Goal: Transaction & Acquisition: Purchase product/service

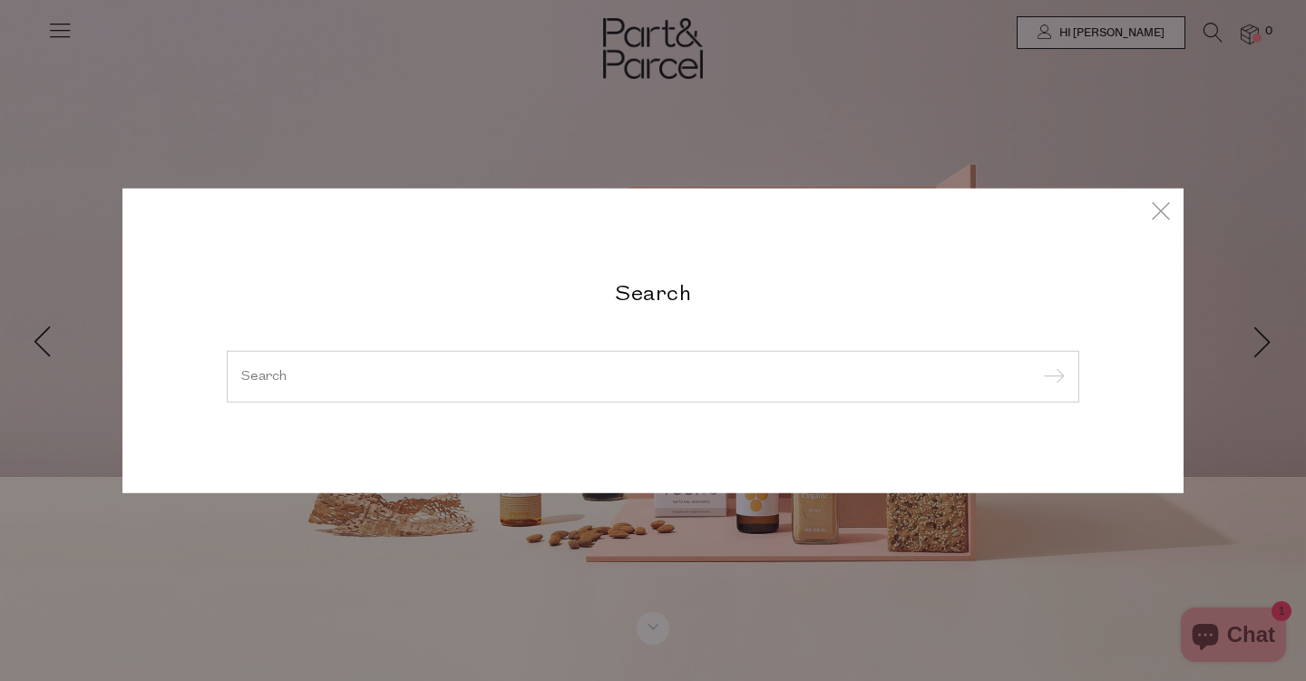
click at [576, 372] on input "search" at bounding box center [653, 376] width 824 height 14
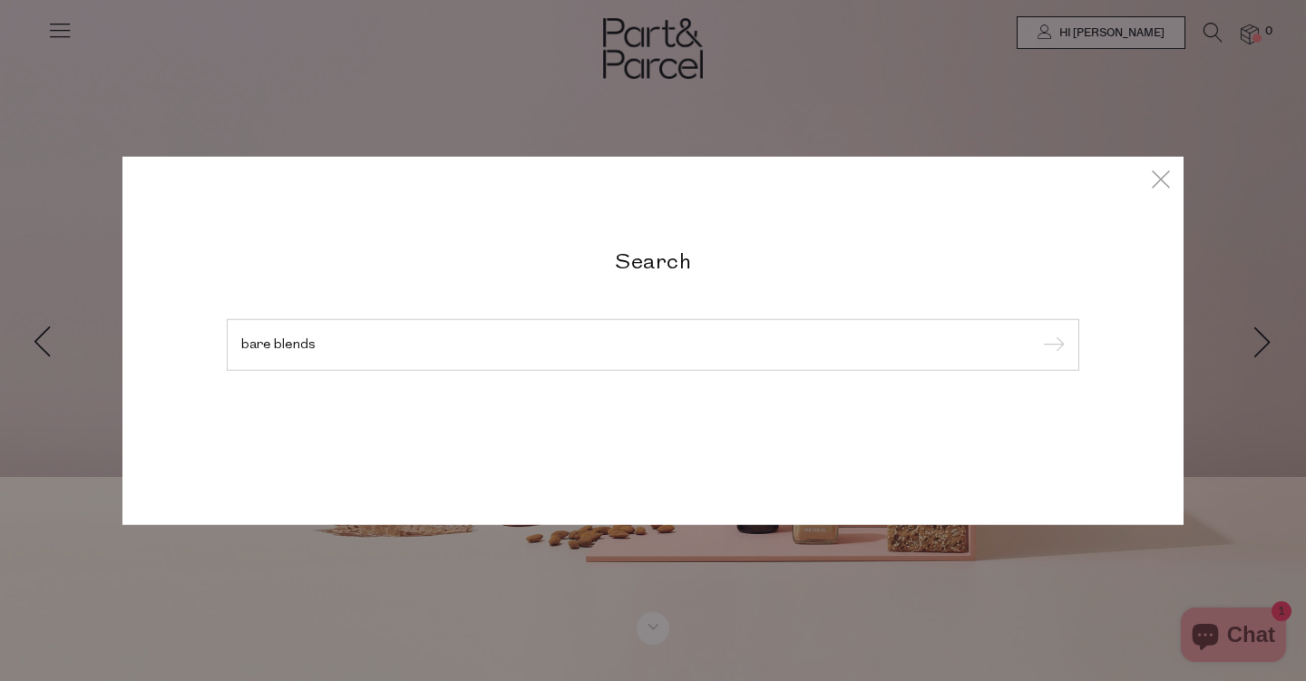
type input "bare blends"
click at [1051, 346] on input "submit" at bounding box center [1051, 345] width 27 height 27
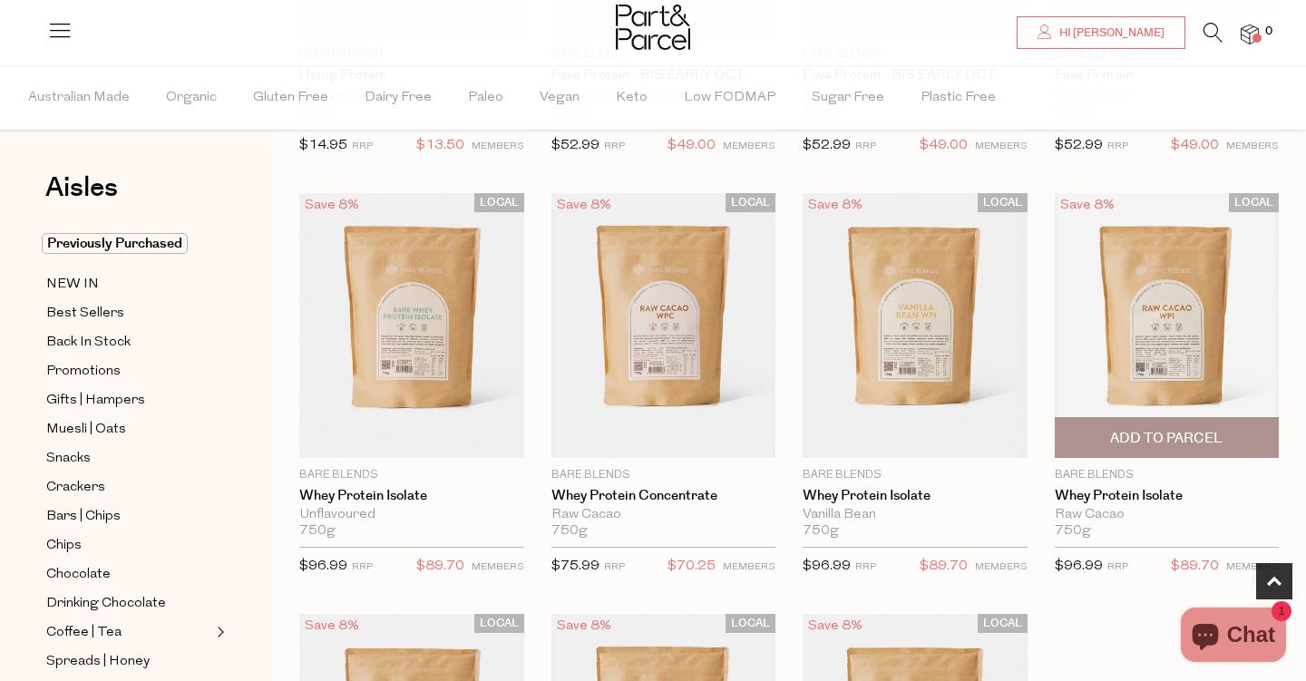
scroll to position [431, 0]
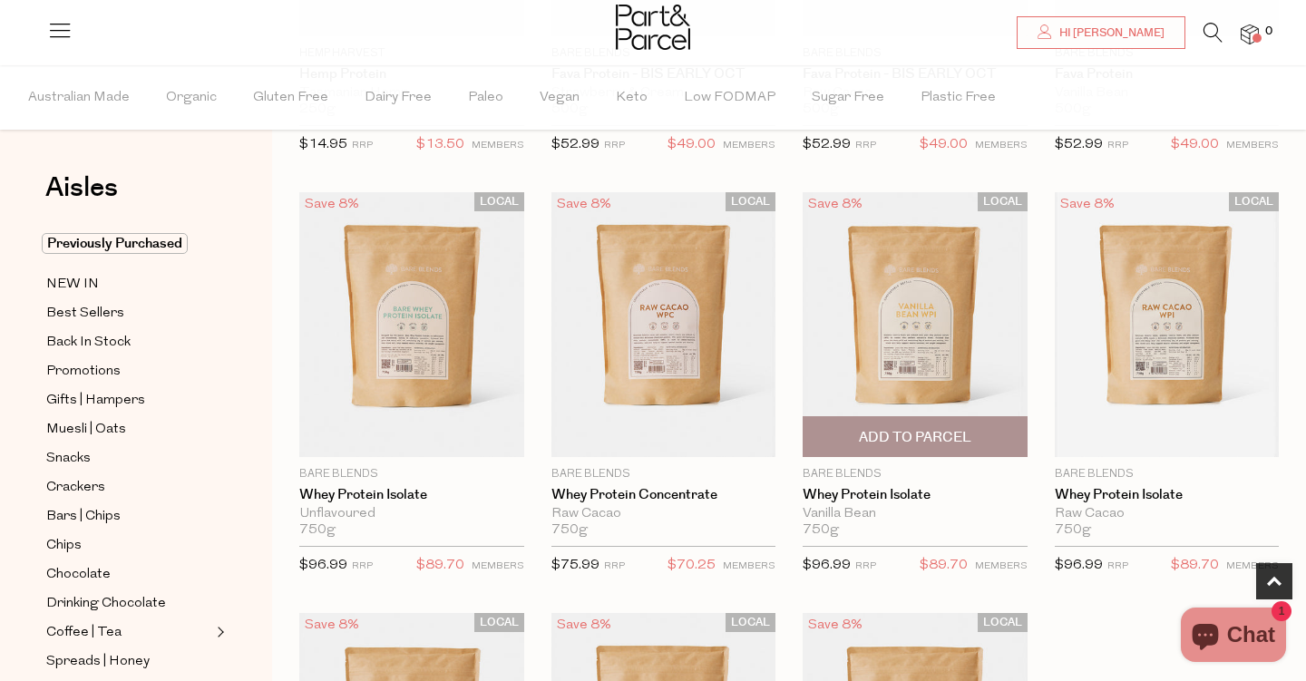
click at [888, 428] on span "Add To Parcel" at bounding box center [915, 436] width 214 height 39
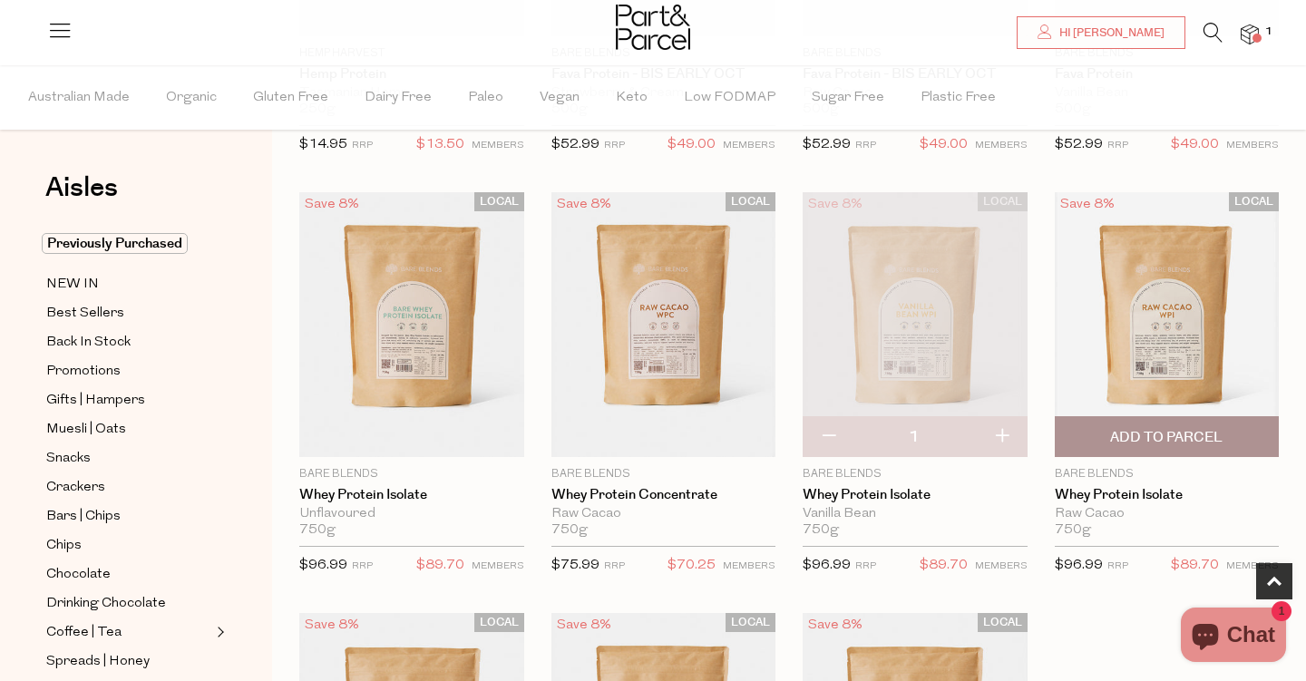
click at [1161, 430] on span "Add To Parcel" at bounding box center [1166, 437] width 112 height 19
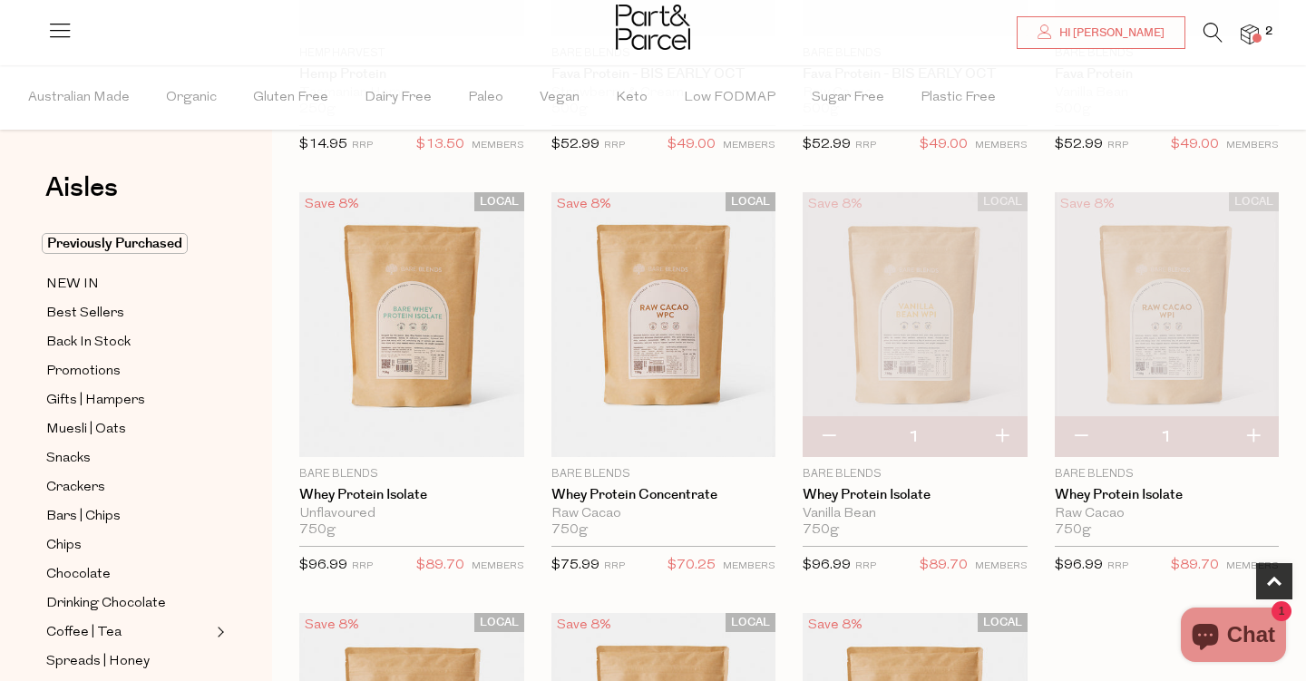
click at [1250, 36] on img at bounding box center [1250, 34] width 18 height 21
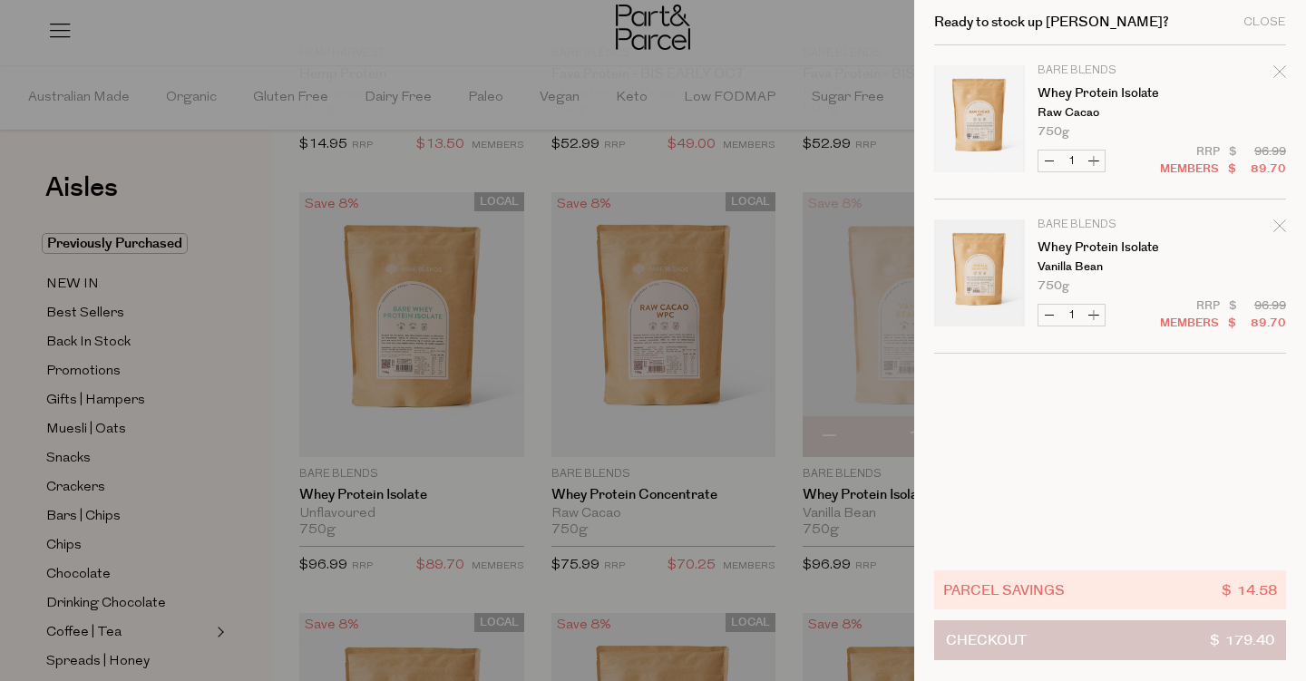
click at [1124, 647] on button "Checkout $ 179.40" at bounding box center [1110, 640] width 352 height 40
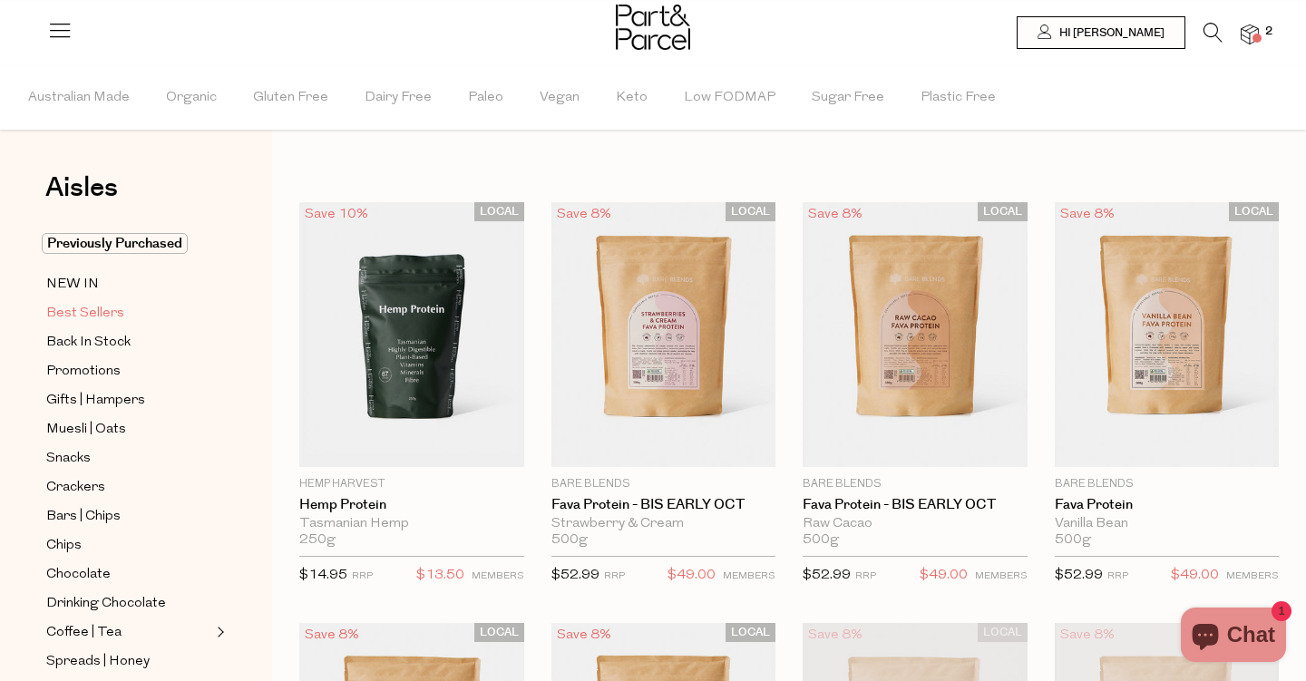
click at [107, 308] on span "Best Sellers" at bounding box center [85, 314] width 78 height 22
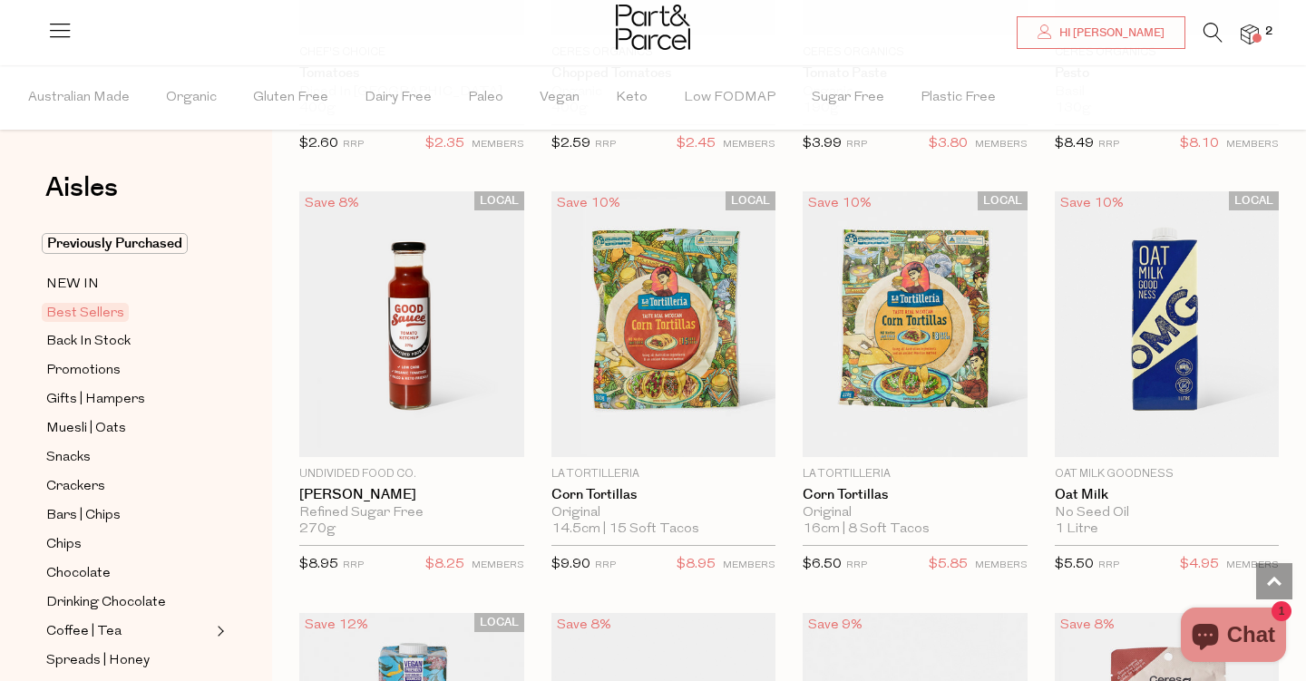
scroll to position [3012, 0]
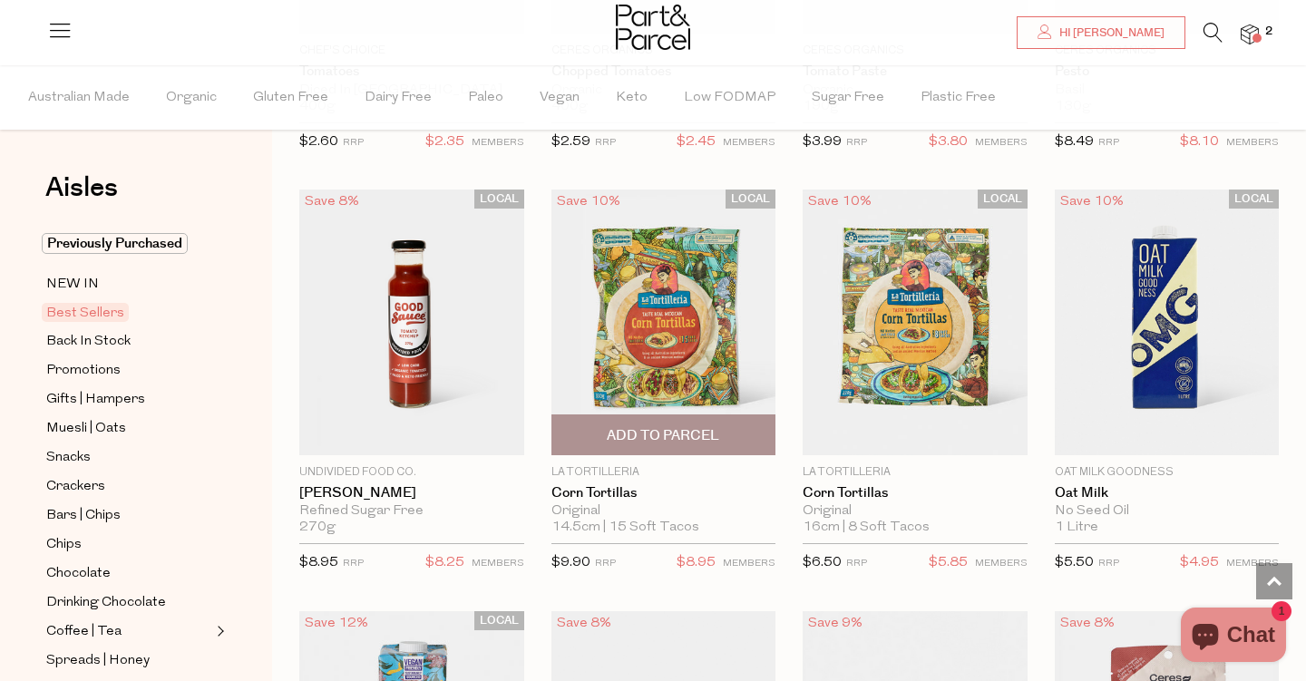
click at [682, 430] on span "Add To Parcel" at bounding box center [663, 435] width 112 height 19
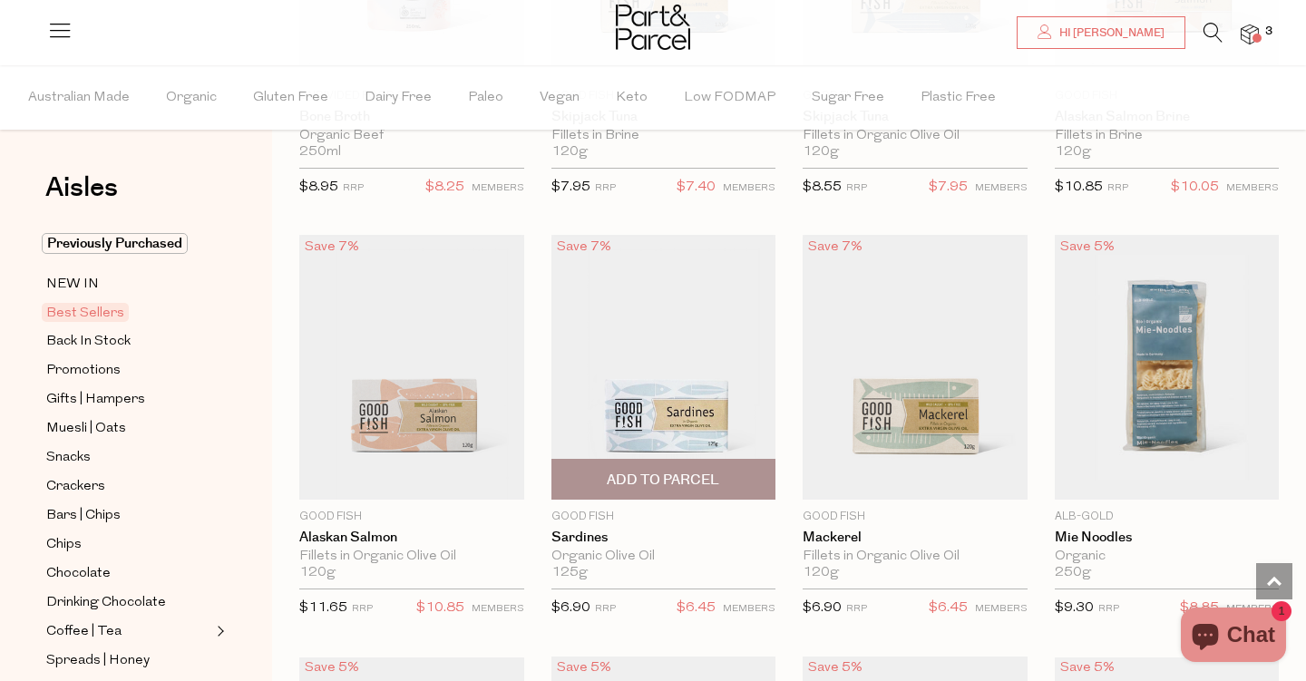
scroll to position [1700, 0]
click at [707, 476] on span "Add To Parcel" at bounding box center [663, 481] width 112 height 19
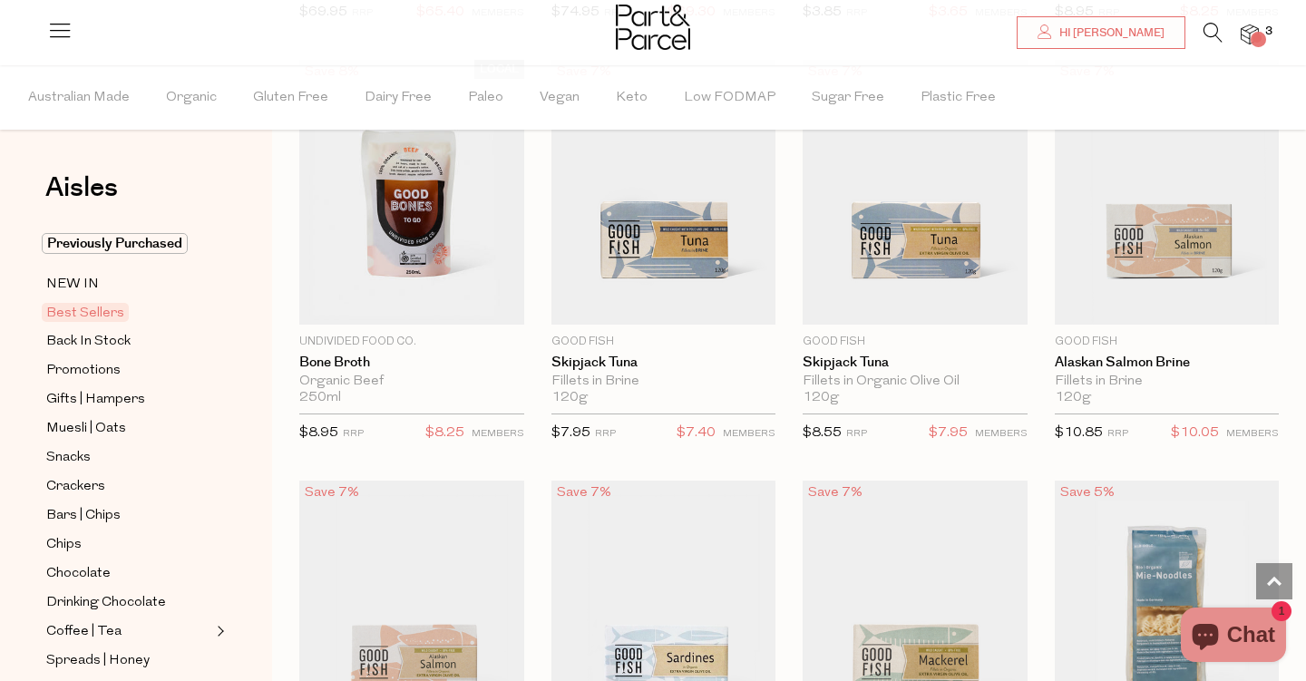
scroll to position [1427, 0]
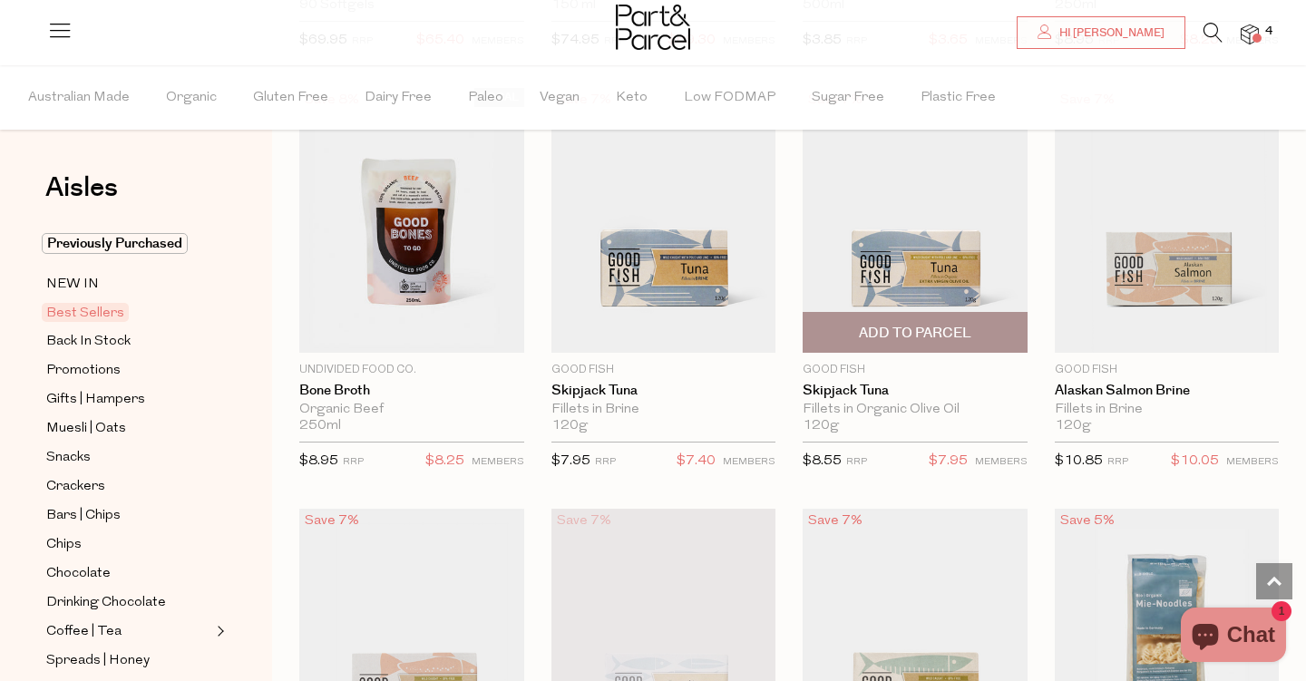
click at [928, 329] on span "Add To Parcel" at bounding box center [915, 333] width 112 height 19
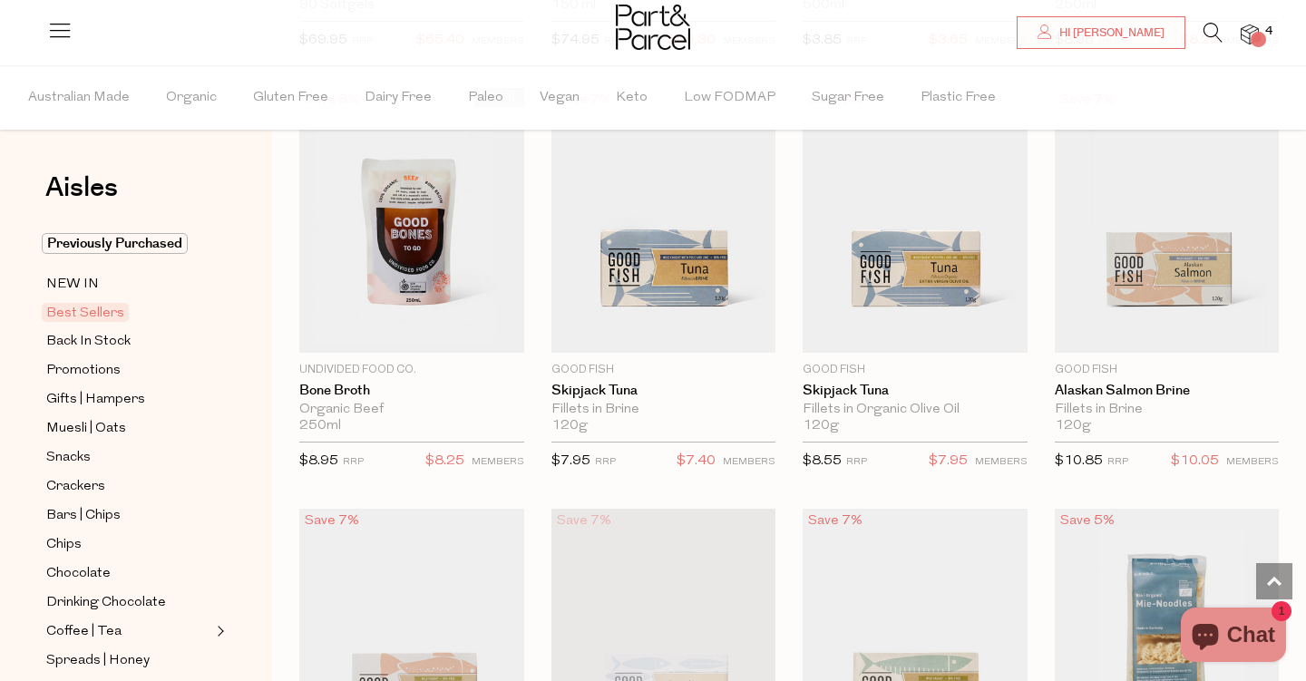
click at [1250, 36] on img at bounding box center [1250, 34] width 18 height 21
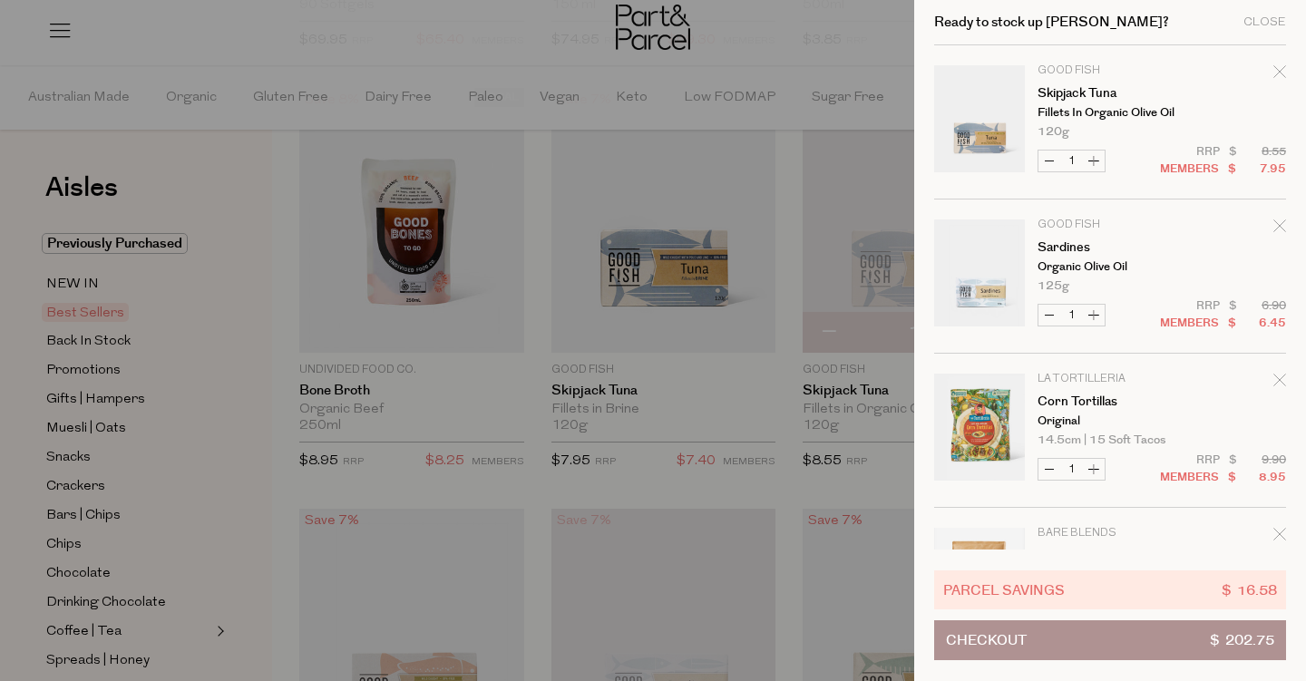
click at [1095, 162] on button "Increase Skipjack Tuna" at bounding box center [1094, 161] width 22 height 21
type input "2"
click at [1095, 162] on form "Image Product Total Qty Good Fish Skipjack Tuna Fillets in Organic Olive Oil 12…" at bounding box center [1110, 430] width 352 height 771
click at [1085, 157] on button "Increase Skipjack Tuna" at bounding box center [1094, 161] width 22 height 21
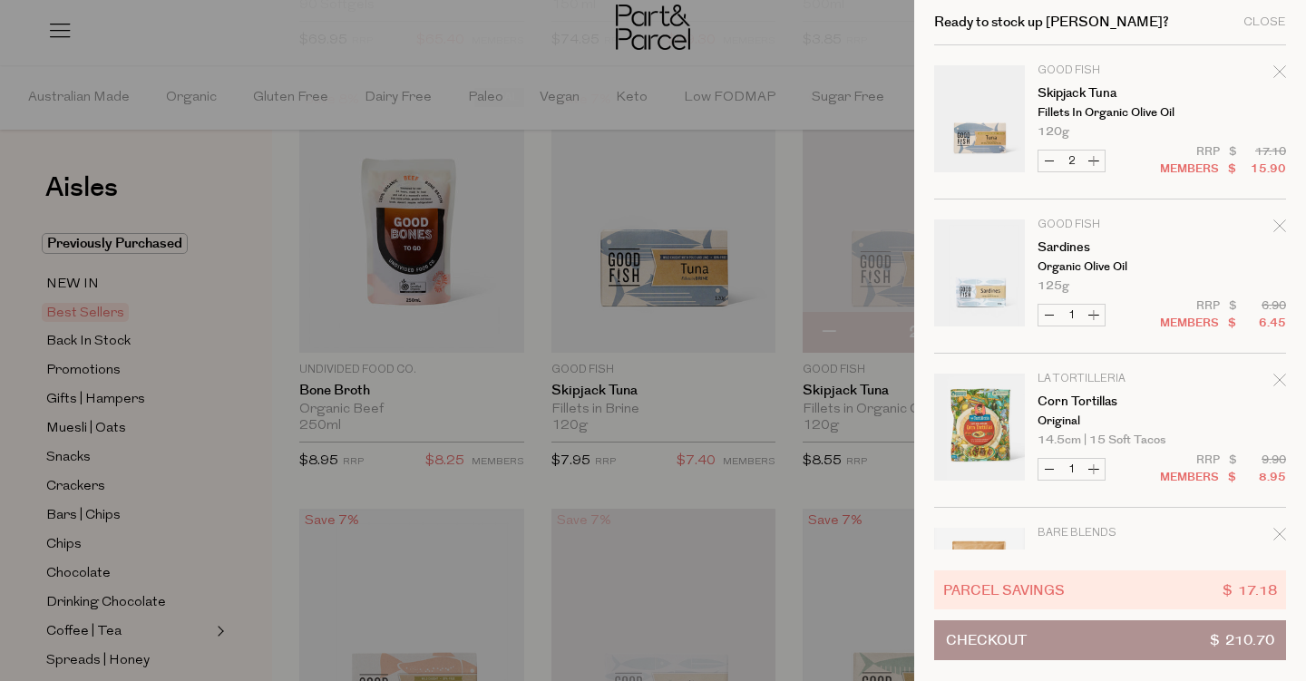
type input "3"
click at [1092, 161] on button "Increase Skipjack Tuna" at bounding box center [1094, 161] width 22 height 21
type input "4"
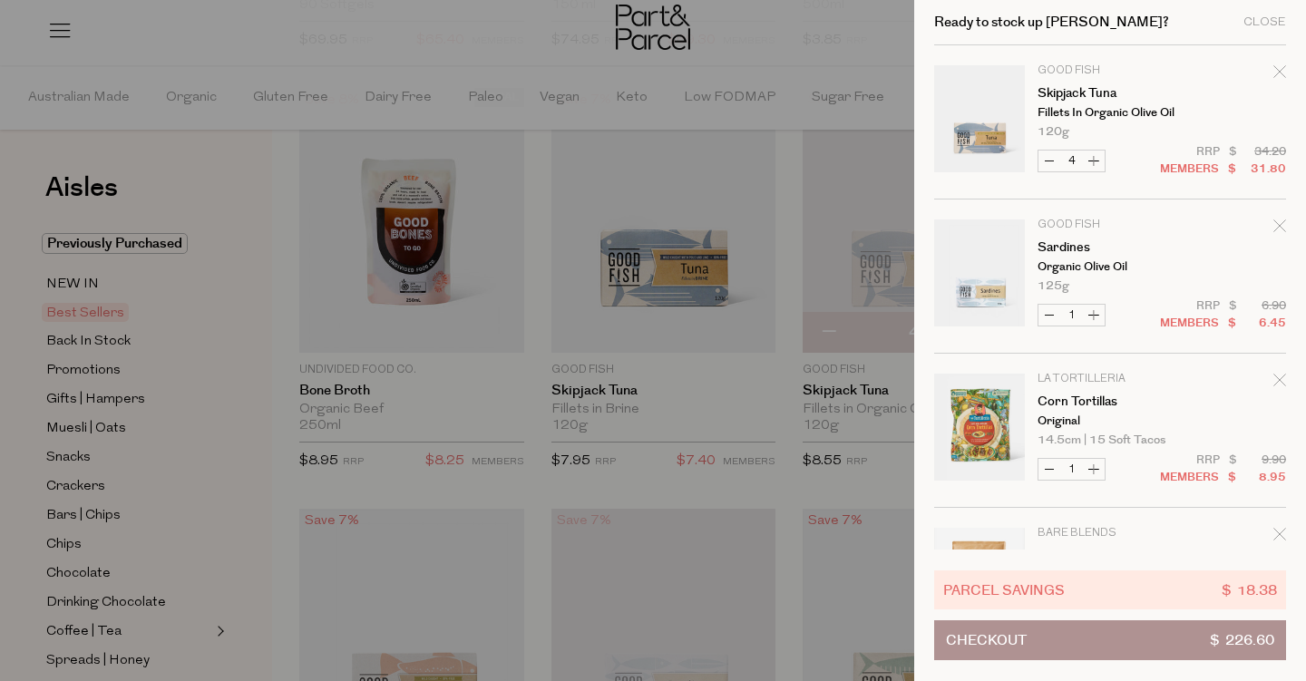
click at [1092, 161] on button "Increase Skipjack Tuna" at bounding box center [1094, 161] width 22 height 21
type input "5"
click at [1095, 313] on button "Increase Sardines" at bounding box center [1094, 315] width 22 height 21
type input "2"
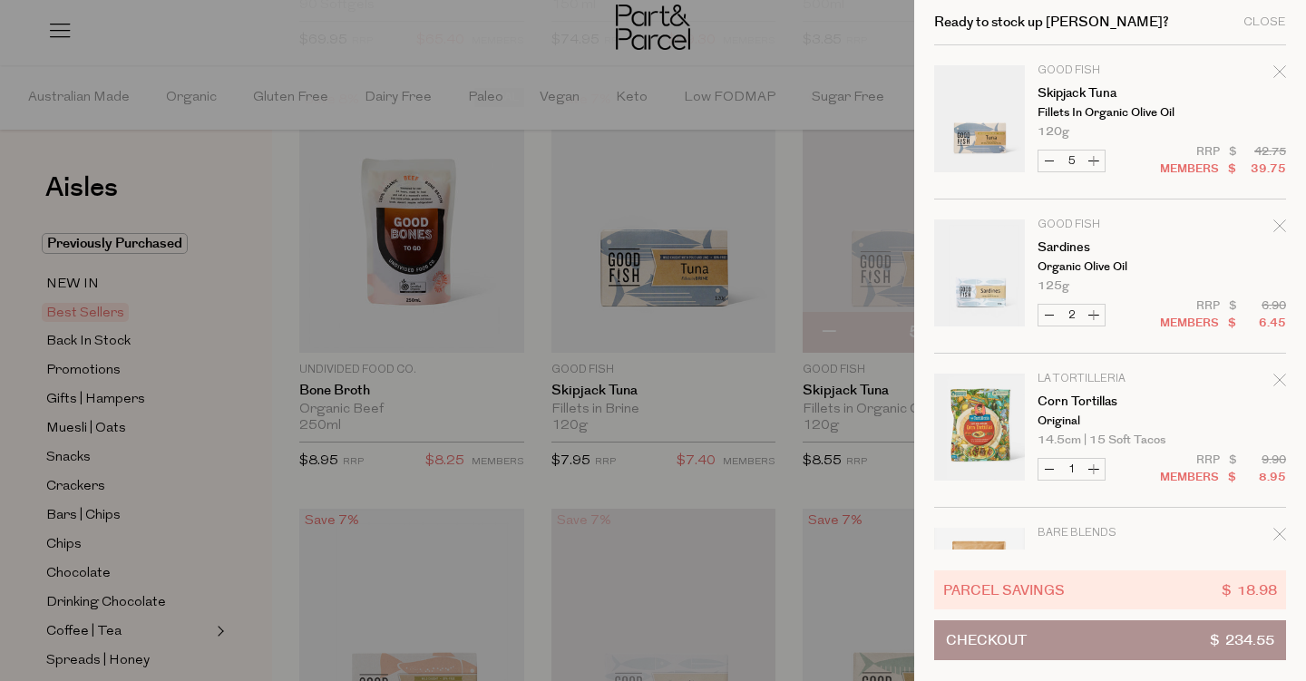
type input "2"
click at [1095, 313] on button "Increase Sardines" at bounding box center [1094, 315] width 22 height 21
type input "3"
click at [1095, 469] on button "Increase Corn Tortillas" at bounding box center [1094, 469] width 22 height 21
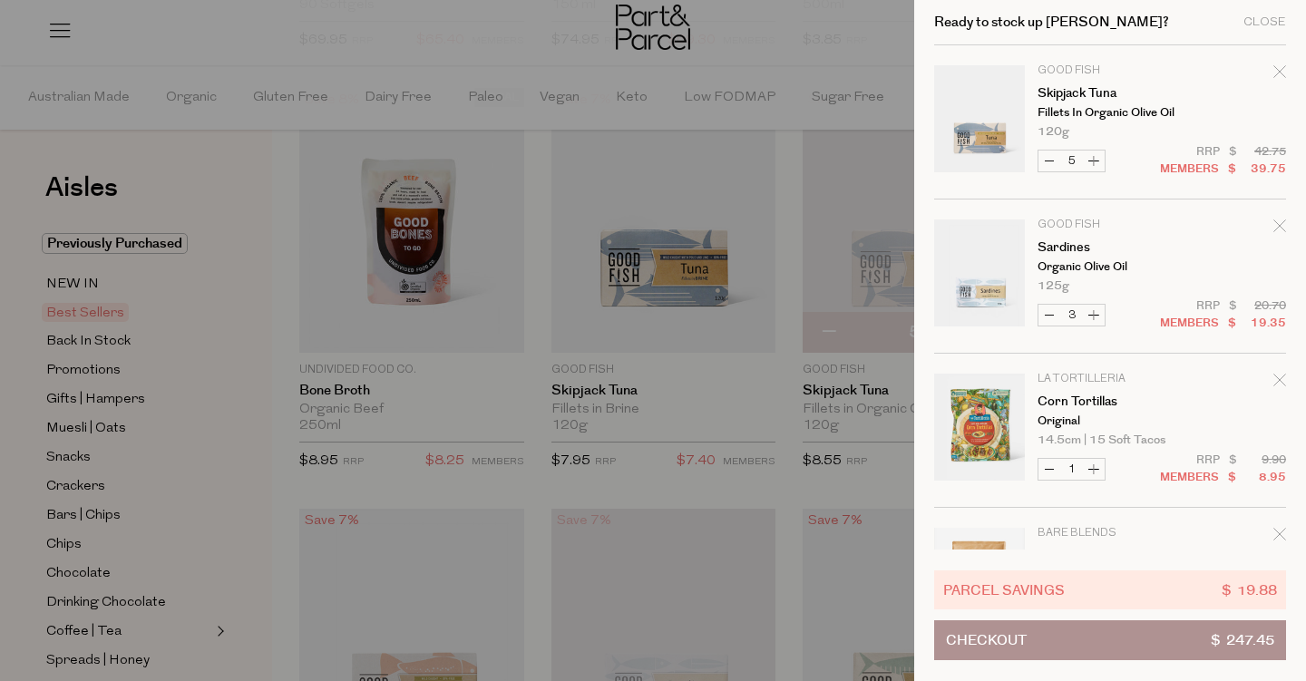
type input "2"
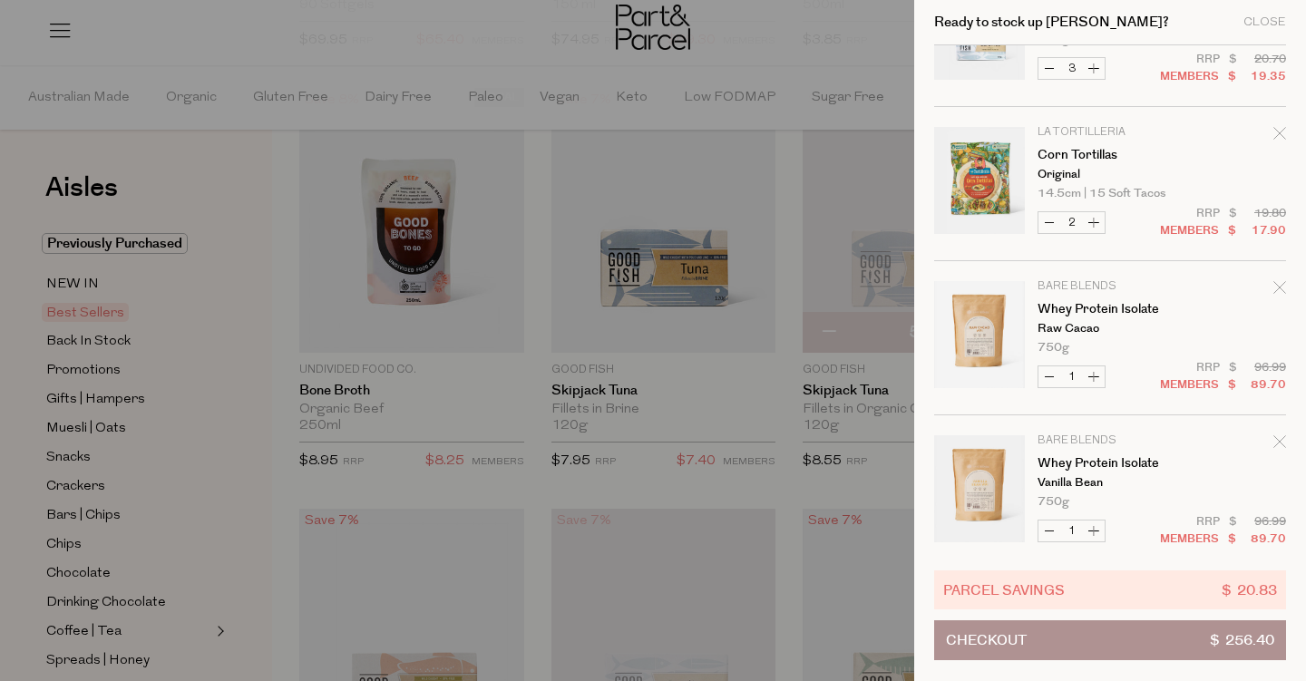
scroll to position [267, 0]
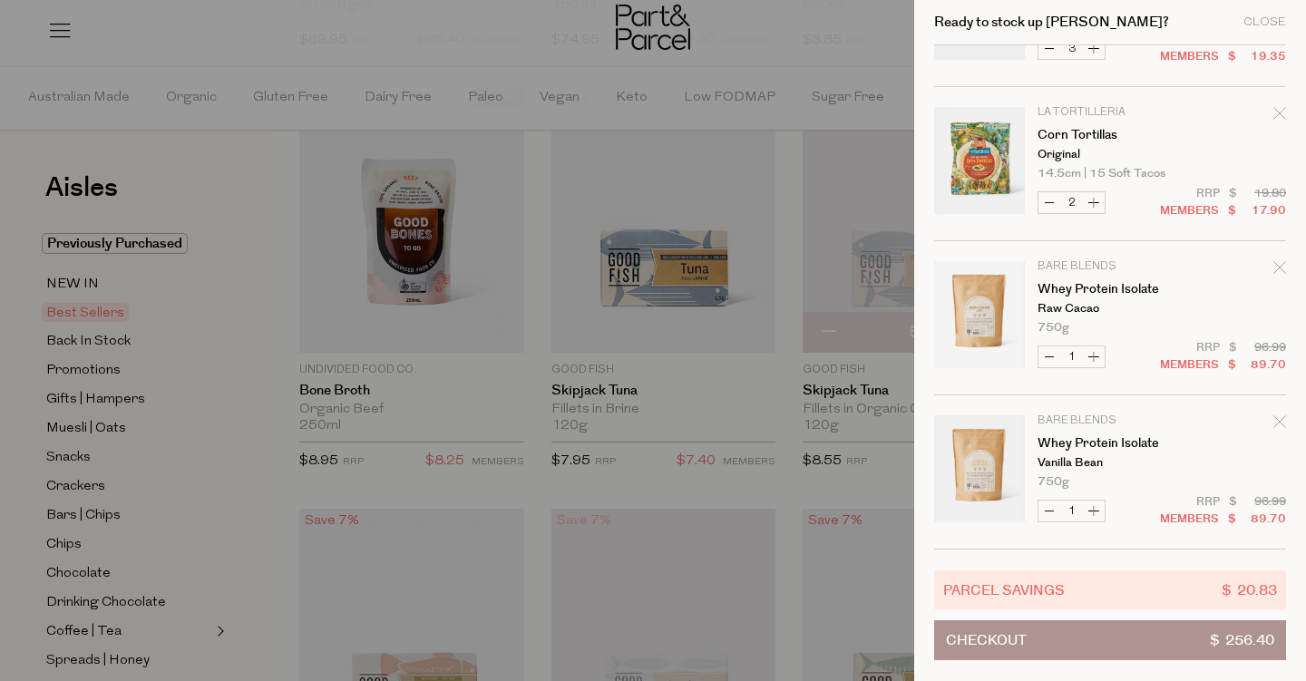
click at [769, 72] on div at bounding box center [653, 340] width 1306 height 681
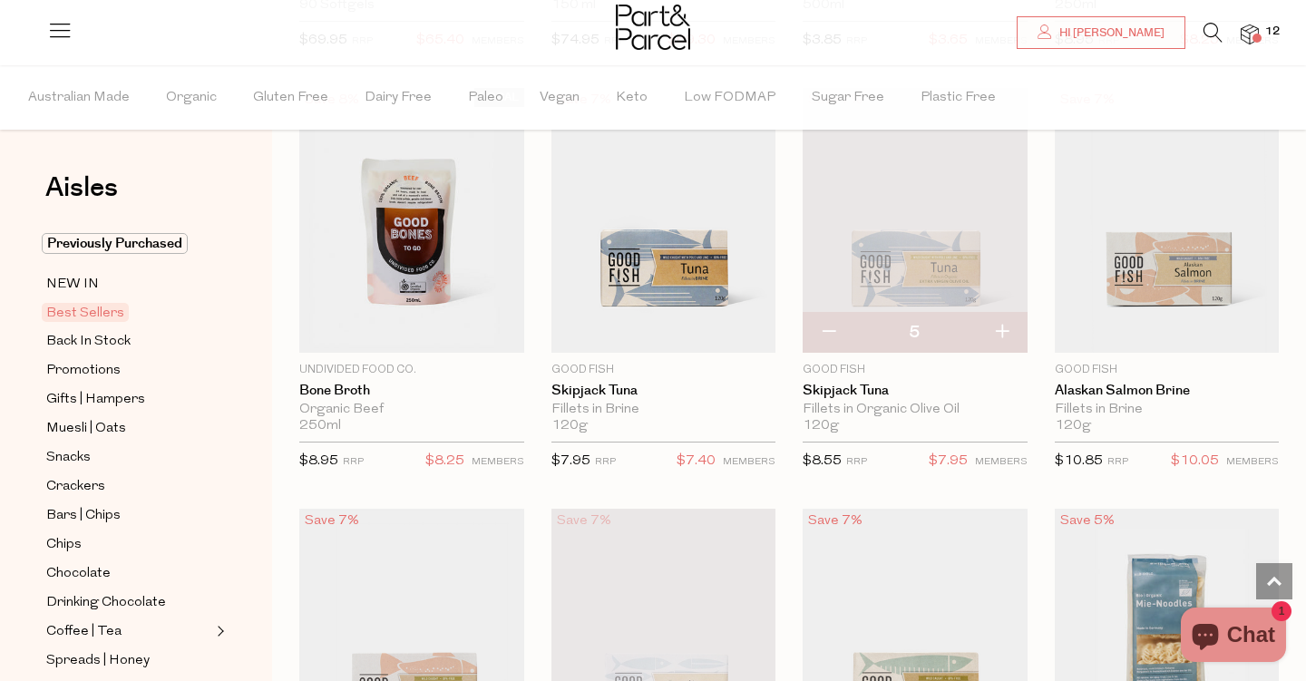
click at [1257, 32] on img at bounding box center [1250, 34] width 18 height 21
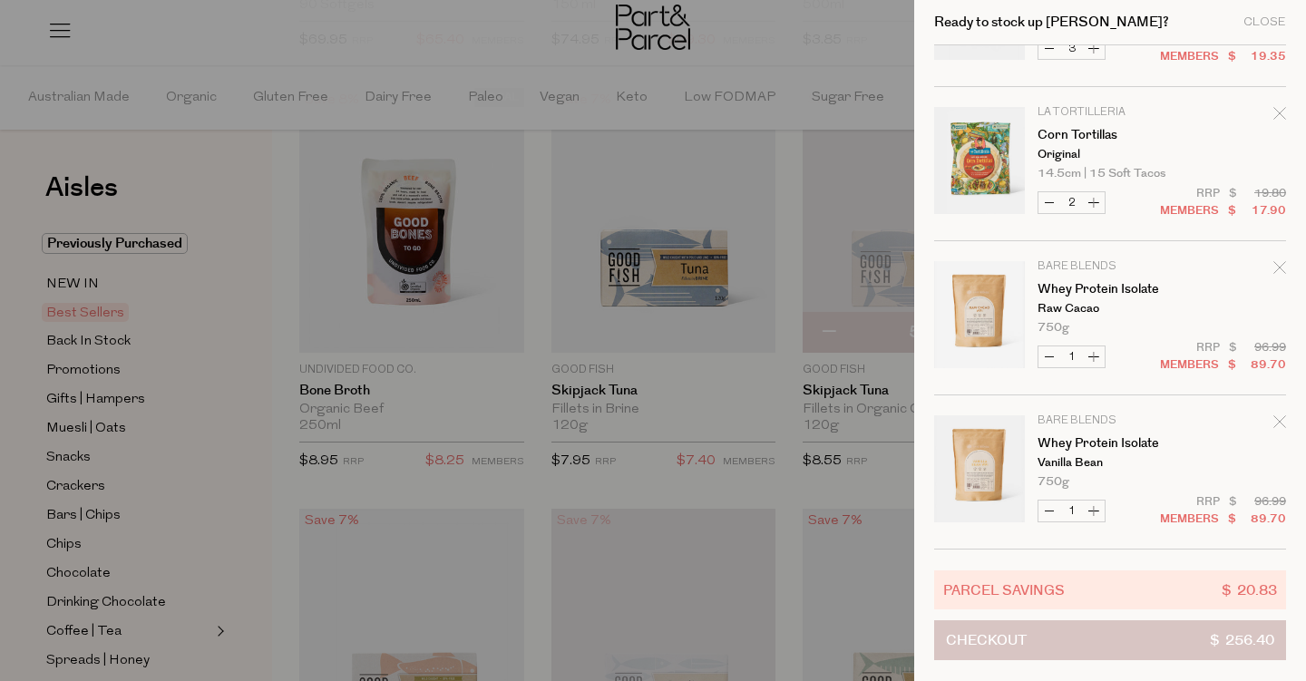
click at [1092, 637] on button "Checkout $ 256.40" at bounding box center [1110, 640] width 352 height 40
